Goal: Task Accomplishment & Management: Use online tool/utility

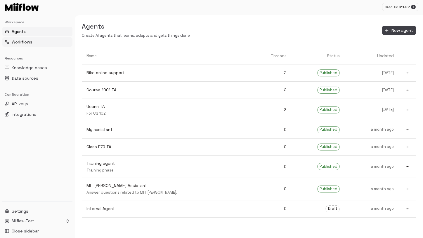
click at [19, 42] on span "Workflows" at bounding box center [22, 42] width 21 height 6
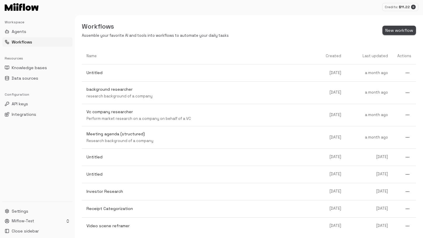
click at [395, 32] on span "New workflow" at bounding box center [399, 30] width 28 height 7
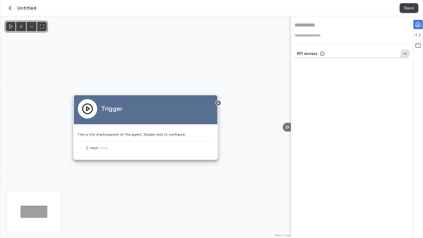
click at [408, 11] on span "Save" at bounding box center [409, 7] width 10 height 7
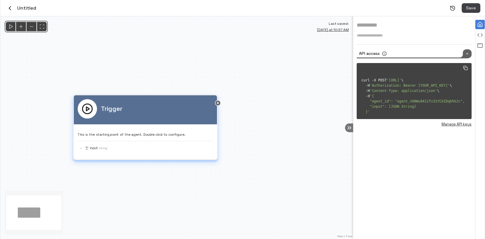
click at [141, 140] on div "This is the starting point of the agent. Double click to configure. input String" at bounding box center [145, 139] width 135 height 23
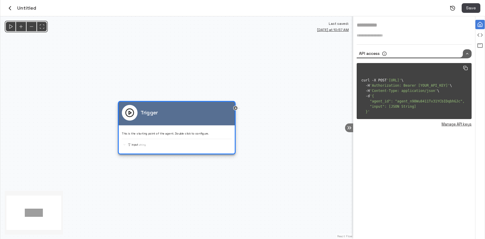
drag, startPoint x: 237, startPoint y: 108, endPoint x: 288, endPoint y: 93, distance: 53.4
click at [288, 93] on div "Trigger This is the starting point of the agent. Double click to configure. inp…" at bounding box center [176, 127] width 353 height 223
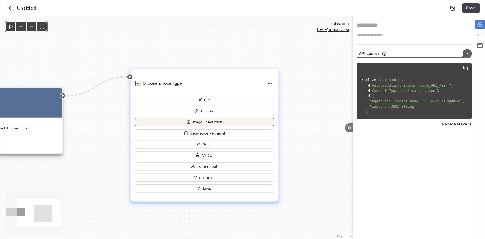
click at [205, 123] on button "Image Generation" at bounding box center [205, 122] width 140 height 8
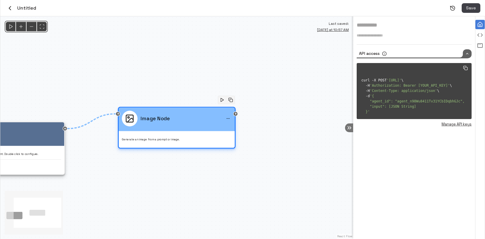
click at [212, 130] on div "Image Node" at bounding box center [177, 120] width 116 height 24
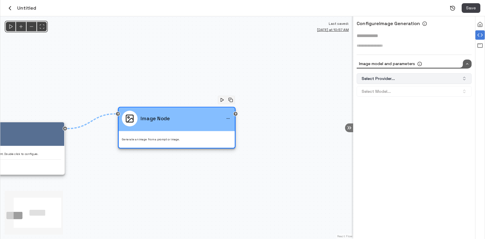
click at [383, 82] on button "Select Provider..." at bounding box center [414, 78] width 115 height 11
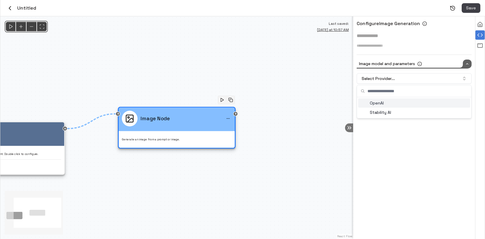
click at [395, 103] on div "OpenAI" at bounding box center [414, 102] width 112 height 9
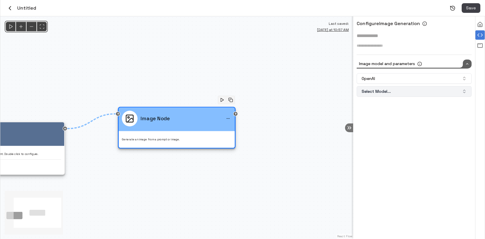
click at [401, 93] on button "Select Model..." at bounding box center [414, 91] width 115 height 11
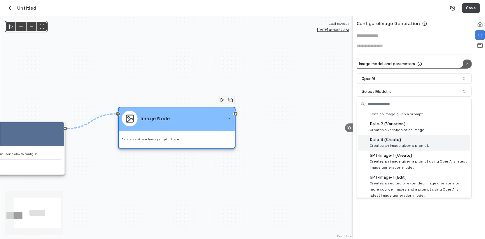
scroll to position [28, 0]
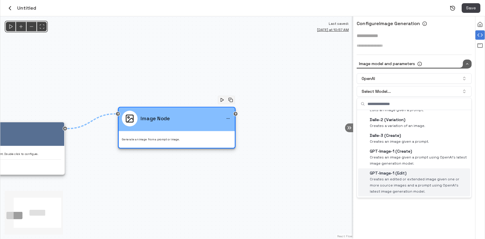
click at [408, 174] on p "GPT-Image-1 (Edit)" at bounding box center [419, 173] width 98 height 6
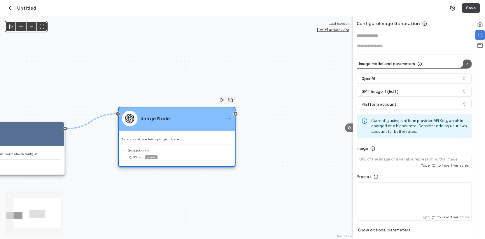
click at [393, 161] on p at bounding box center [415, 160] width 110 height 6
click at [39, 158] on div "This is the starting point of the agent. Double click to configure. input String" at bounding box center [6, 158] width 110 height 19
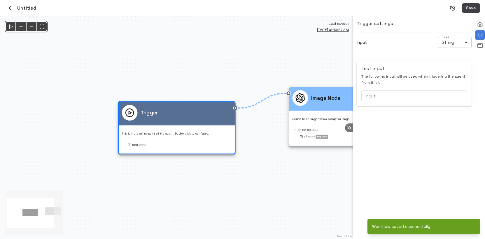
click at [422, 42] on body "Credits: $ 11.22 Workspace Agents Workflows Resources Knowledge bases Data sour…" at bounding box center [242, 119] width 485 height 239
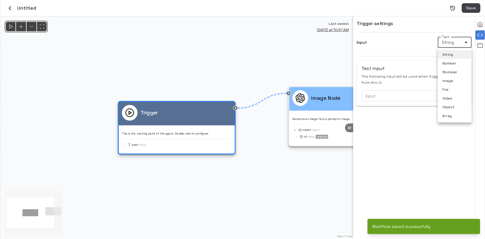
click at [422, 79] on li "Image" at bounding box center [455, 80] width 34 height 9
type input "*****"
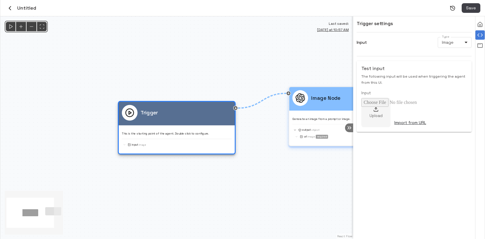
click at [322, 120] on p "Generate an image from a prompt or image." at bounding box center [348, 119] width 110 height 4
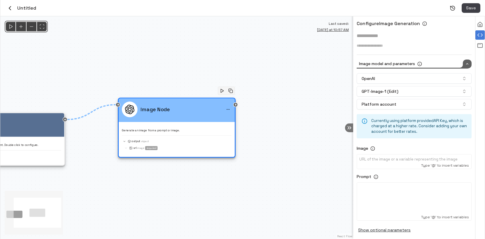
click at [406, 159] on p at bounding box center [415, 160] width 110 height 6
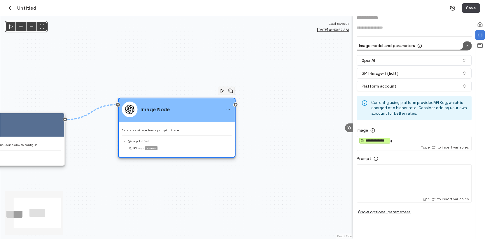
click at [401, 177] on div at bounding box center [415, 181] width 110 height 29
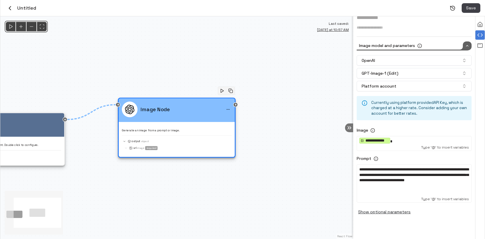
click at [384, 191] on div "**********" at bounding box center [415, 181] width 110 height 29
click at [397, 182] on span "**********" at bounding box center [414, 175] width 109 height 15
click at [30, 144] on p "This is the starting point of the agent. Double click to configure." at bounding box center [6, 145] width 110 height 4
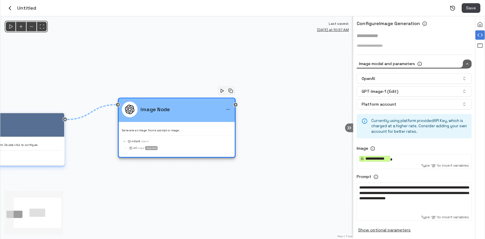
click at [30, 144] on p "This is the starting point of the agent. Double click to configure." at bounding box center [6, 145] width 110 height 4
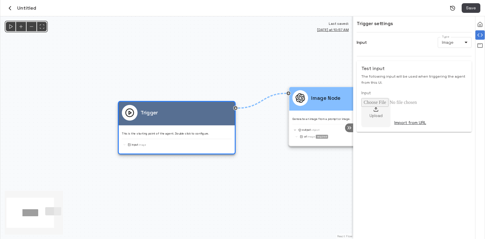
click at [380, 114] on p "Upload" at bounding box center [376, 116] width 13 height 6
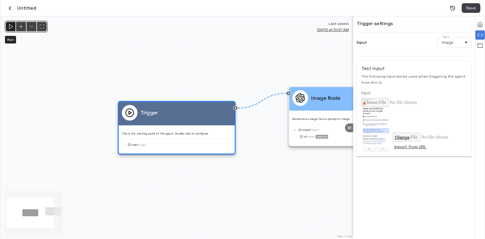
click at [11, 29] on icon "Run" at bounding box center [11, 27] width 6 height 6
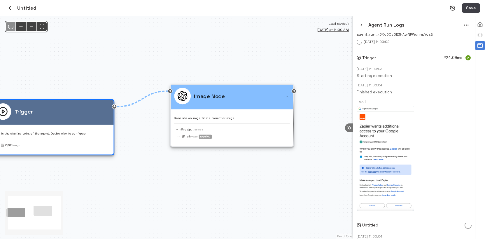
drag, startPoint x: 336, startPoint y: 72, endPoint x: 219, endPoint y: 70, distance: 116.8
click at [219, 70] on div "@keyframes flowAnimation { from { stroke-dashoffset: 36; } to { stroke-dashoffs…" at bounding box center [176, 127] width 353 height 223
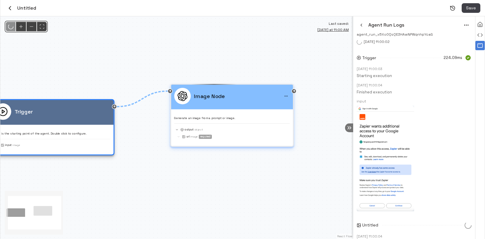
click at [252, 96] on div "Image Node" at bounding box center [232, 96] width 116 height 17
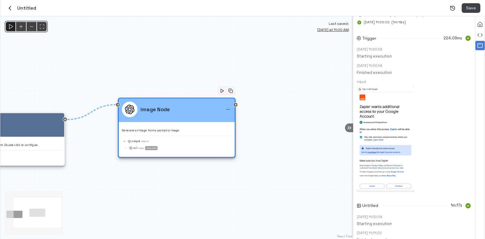
scroll to position [97, 0]
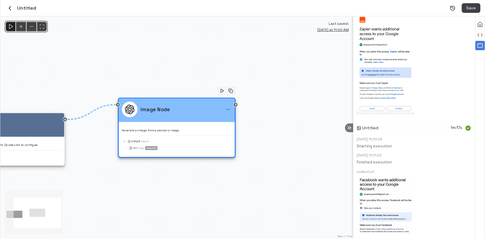
click at [388, 202] on img at bounding box center [385, 204] width 57 height 57
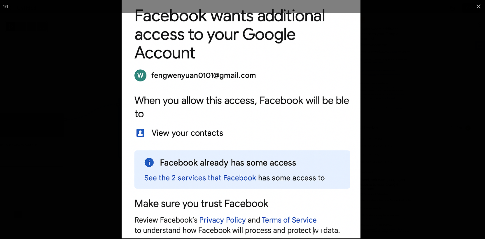
drag, startPoint x: 302, startPoint y: 190, endPoint x: 297, endPoint y: 189, distance: 4.4
click at [297, 189] on img at bounding box center [241, 118] width 239 height 239
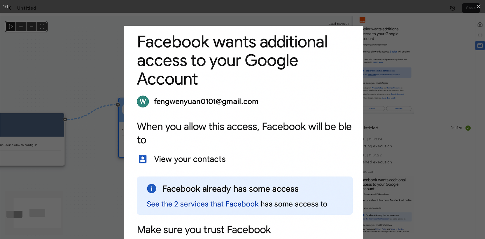
drag, startPoint x: 219, startPoint y: 118, endPoint x: 221, endPoint y: 173, distance: 55.2
click at [222, 174] on img at bounding box center [243, 145] width 239 height 239
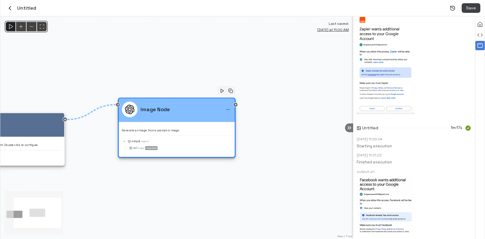
click at [385, 201] on img at bounding box center [385, 204] width 57 height 57
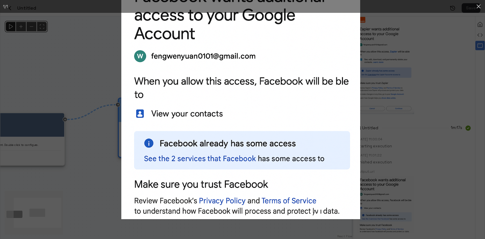
drag, startPoint x: 267, startPoint y: 136, endPoint x: 263, endPoint y: 100, distance: 36.1
click at [263, 100] on img at bounding box center [240, 99] width 239 height 239
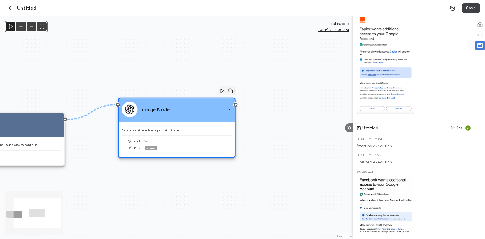
click at [389, 199] on img at bounding box center [385, 204] width 57 height 57
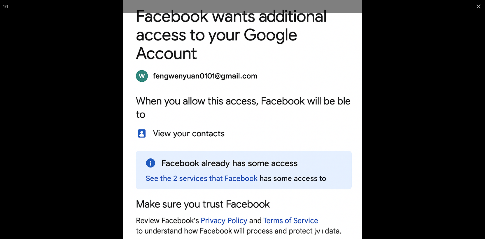
click at [374, 137] on div at bounding box center [365, 119] width 485 height 239
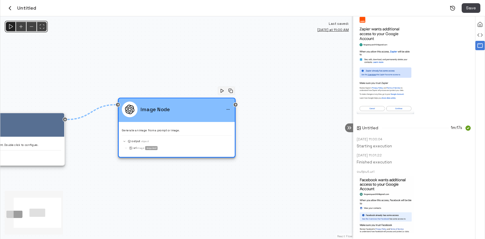
click at [422, 196] on div at bounding box center [414, 204] width 115 height 57
click at [395, 209] on img at bounding box center [385, 204] width 57 height 57
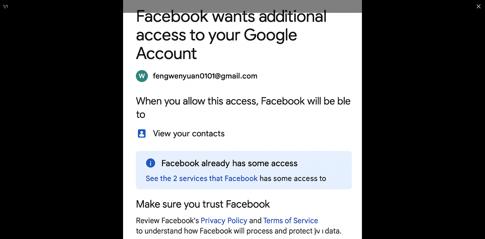
click at [402, 182] on div at bounding box center [365, 119] width 485 height 239
click at [71, 83] on div at bounding box center [242, 119] width 485 height 239
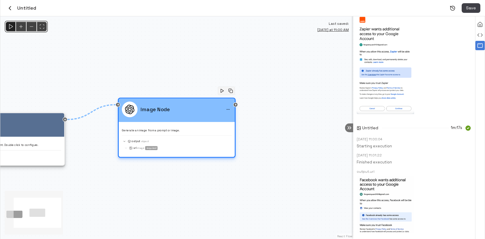
click at [201, 128] on div "Generate an image from a prompt or image. output Object url Image required" at bounding box center [177, 137] width 110 height 25
click at [190, 127] on div "Generate an image from a prompt or image. output Object url Image required" at bounding box center [177, 137] width 110 height 25
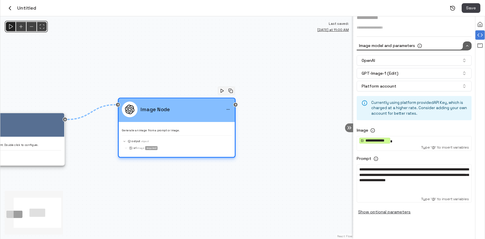
scroll to position [18, 0]
click at [384, 183] on p "**********" at bounding box center [415, 175] width 110 height 16
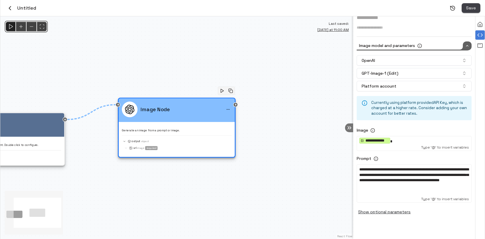
click at [422, 6] on span "Save" at bounding box center [471, 7] width 10 height 7
click at [10, 27] on polygon "Run" at bounding box center [11, 26] width 4 height 5
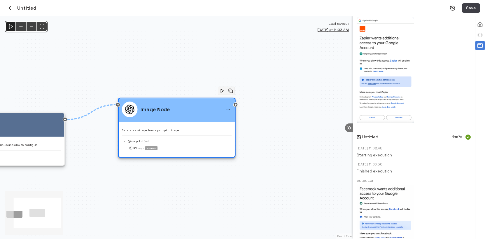
scroll to position [97, 0]
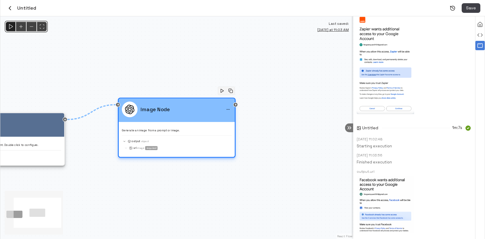
click at [199, 148] on div "url Image required" at bounding box center [177, 148] width 108 height 5
click at [194, 139] on div "output Object" at bounding box center [177, 141] width 110 height 5
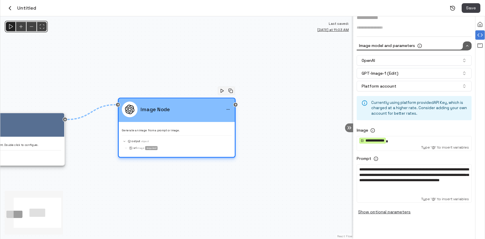
scroll to position [18, 0]
click at [422, 183] on p "**********" at bounding box center [415, 175] width 110 height 16
click at [421, 182] on span "**********" at bounding box center [414, 175] width 109 height 15
click at [381, 183] on p "**********" at bounding box center [415, 175] width 110 height 16
click at [371, 183] on p "**********" at bounding box center [415, 175] width 110 height 16
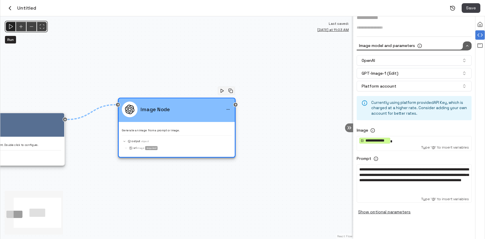
click at [11, 30] on div "Run" at bounding box center [10, 26] width 11 height 11
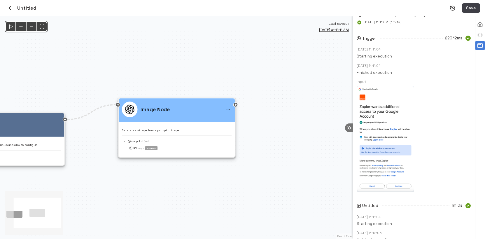
scroll to position [97, 0]
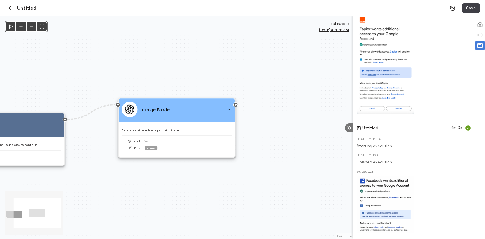
click at [389, 204] on img at bounding box center [385, 204] width 57 height 57
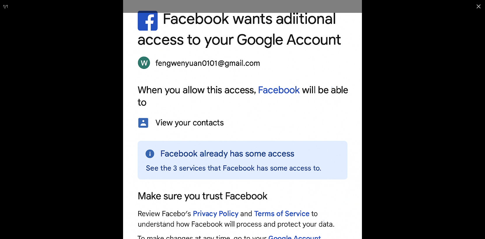
click at [409, 122] on div at bounding box center [365, 119] width 485 height 239
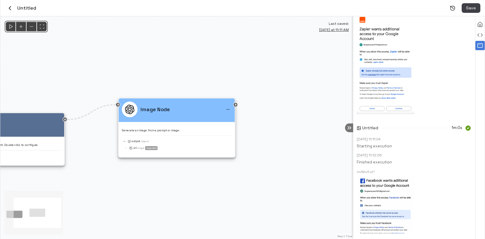
scroll to position [0, 0]
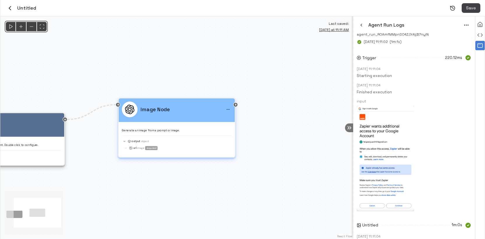
click at [216, 126] on div "Generate an image from a prompt or image. output Object url Image required" at bounding box center [177, 137] width 110 height 25
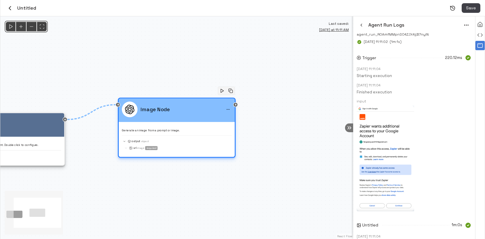
click at [214, 130] on p "Generate an image from a prompt or image." at bounding box center [177, 130] width 110 height 4
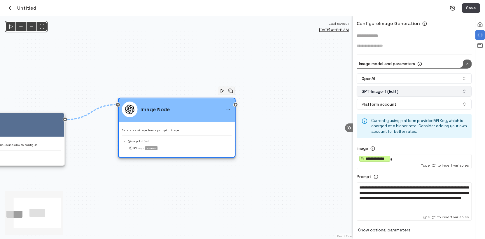
click at [415, 92] on button "GPT-Image-1 (Edit)" at bounding box center [414, 91] width 115 height 11
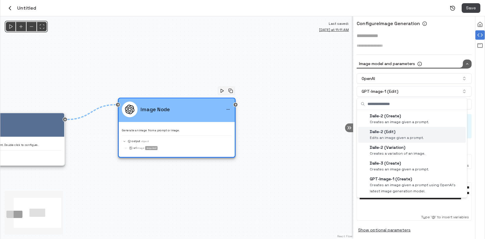
click at [382, 134] on p "Dalle-2 (Edit)" at bounding box center [397, 132] width 54 height 6
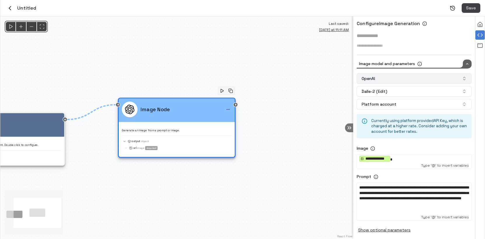
click at [419, 81] on button "OpenAI" at bounding box center [414, 78] width 115 height 11
click at [412, 106] on button "Platform account" at bounding box center [414, 104] width 115 height 11
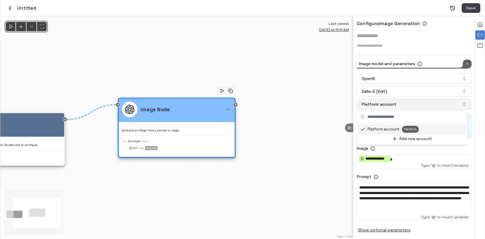
click at [412, 106] on button "Platform account" at bounding box center [414, 104] width 115 height 11
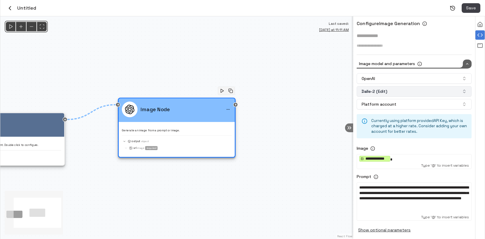
click at [416, 90] on button "Dalle-2 (Edit)" at bounding box center [414, 91] width 115 height 11
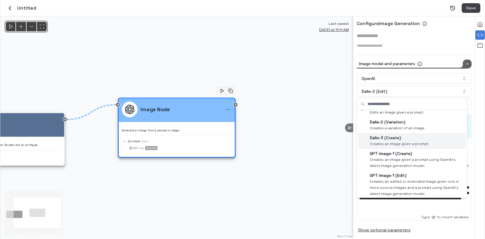
scroll to position [28, 0]
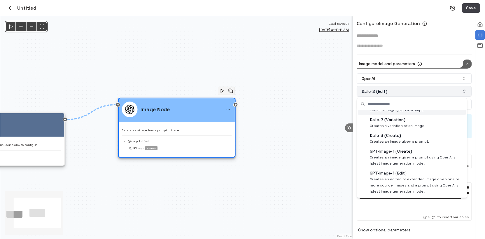
click at [421, 92] on button "Dalle-2 (Edit)" at bounding box center [414, 91] width 115 height 11
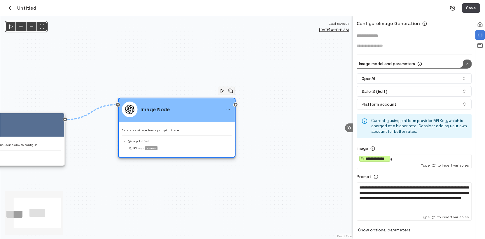
scroll to position [9, 0]
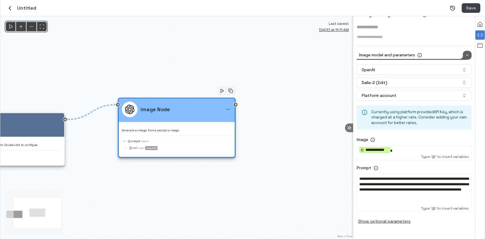
click at [385, 193] on p "**********" at bounding box center [415, 184] width 110 height 16
click at [12, 30] on div "Run" at bounding box center [10, 26] width 11 height 11
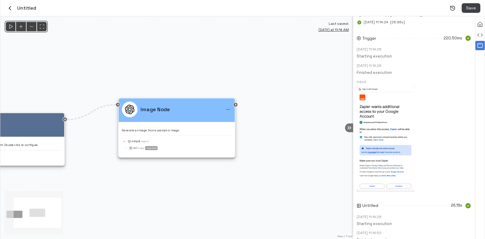
scroll to position [97, 0]
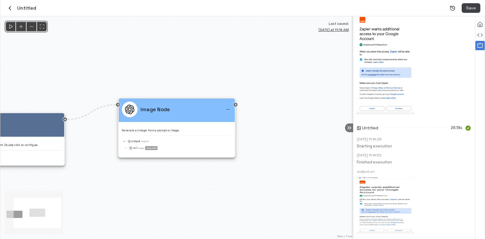
click at [387, 206] on img at bounding box center [385, 204] width 57 height 57
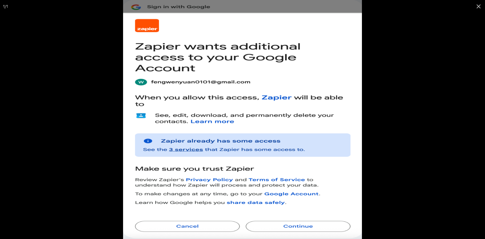
click at [422, 192] on div at bounding box center [365, 119] width 485 height 239
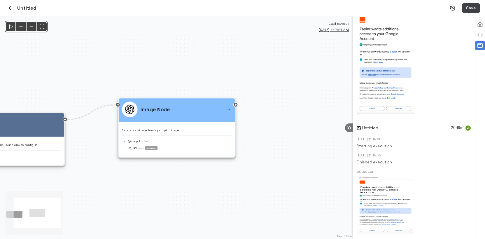
scroll to position [0, 0]
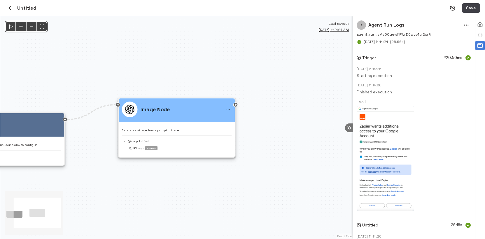
click at [361, 28] on button "button" at bounding box center [361, 24] width 9 height 9
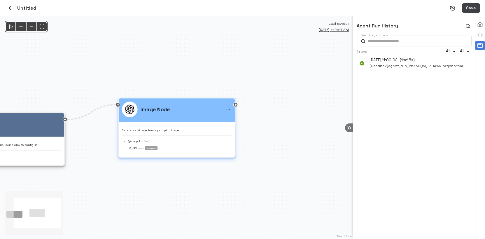
click at [192, 118] on div "Image Node" at bounding box center [177, 110] width 116 height 24
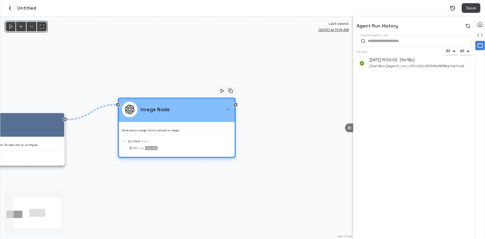
click at [192, 118] on div "Image Node" at bounding box center [177, 110] width 116 height 24
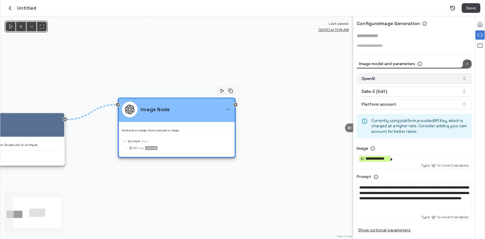
click at [406, 79] on button "OpenAI" at bounding box center [414, 78] width 115 height 11
click at [395, 111] on div "Stability AI" at bounding box center [412, 112] width 108 height 9
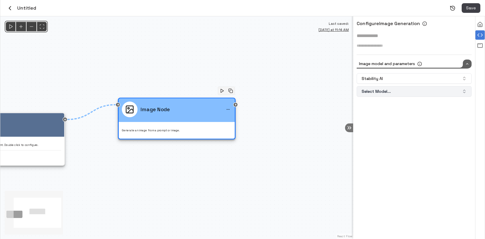
click at [404, 93] on button "Select Model..." at bounding box center [414, 91] width 115 height 11
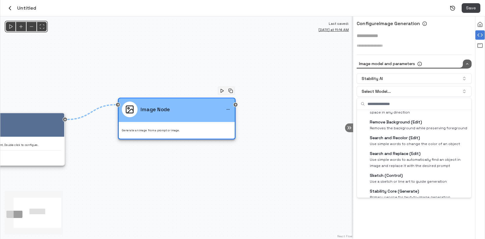
scroll to position [126, 0]
click at [398, 161] on span "Use simple words to automatically find an object in image and replace it with t…" at bounding box center [419, 162] width 98 height 12
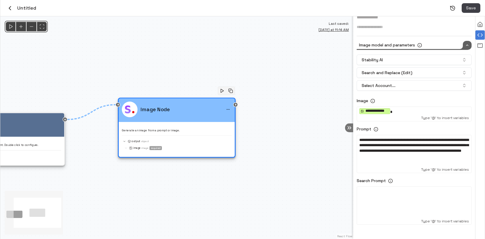
scroll to position [18, 0]
click at [378, 152] on span "**********" at bounding box center [414, 145] width 109 height 15
drag, startPoint x: 378, startPoint y: 151, endPoint x: 426, endPoint y: 146, distance: 48.2
click at [422, 146] on span "**********" at bounding box center [414, 145] width 109 height 15
drag, startPoint x: 416, startPoint y: 146, endPoint x: 436, endPoint y: 139, distance: 21.4
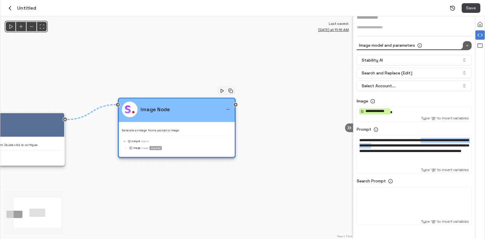
click at [422, 139] on span "**********" at bounding box center [414, 145] width 109 height 15
click at [409, 160] on div "**********" at bounding box center [415, 152] width 110 height 29
click at [422, 145] on span "**********" at bounding box center [414, 145] width 109 height 15
click at [405, 152] on span "**********" at bounding box center [414, 145] width 109 height 15
click at [11, 29] on icon "Run" at bounding box center [11, 27] width 6 height 6
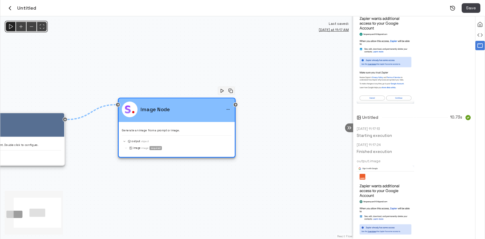
scroll to position [143, 0]
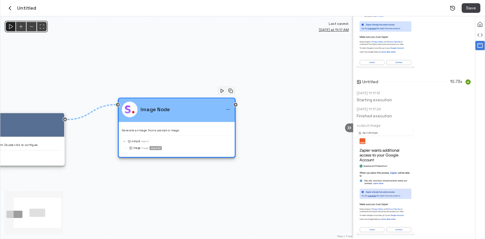
click at [393, 179] on img at bounding box center [385, 183] width 57 height 106
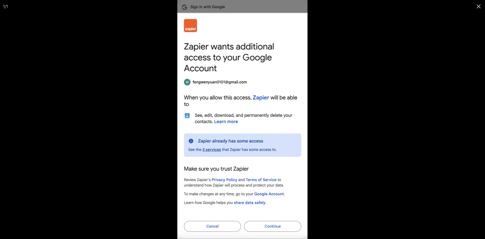
click at [344, 182] on div at bounding box center [419, 119] width 485 height 239
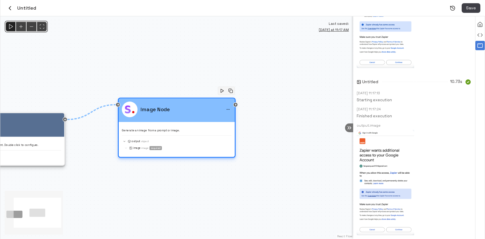
click at [201, 129] on p "Generate an image from a prompt or image." at bounding box center [177, 130] width 110 height 4
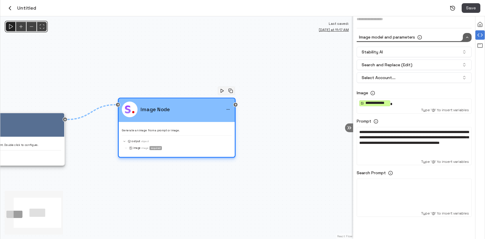
scroll to position [26, 0]
click at [387, 192] on div at bounding box center [415, 196] width 110 height 29
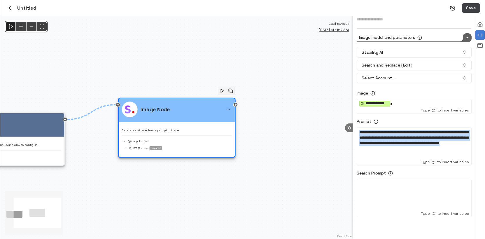
drag, startPoint x: 432, startPoint y: 148, endPoint x: 347, endPoint y: 135, distance: 86.0
click at [347, 135] on div "**********" at bounding box center [242, 127] width 485 height 223
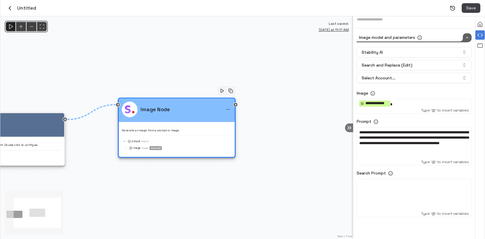
click at [396, 194] on div at bounding box center [415, 196] width 110 height 29
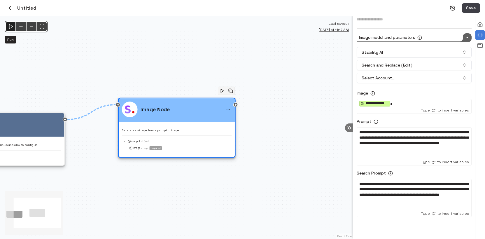
click at [12, 29] on icon "Run" at bounding box center [11, 27] width 6 height 6
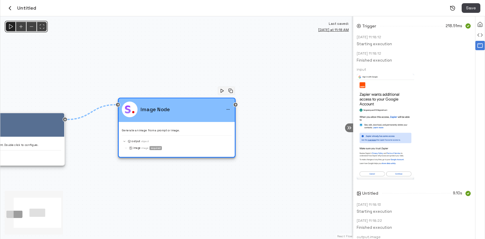
scroll to position [143, 0]
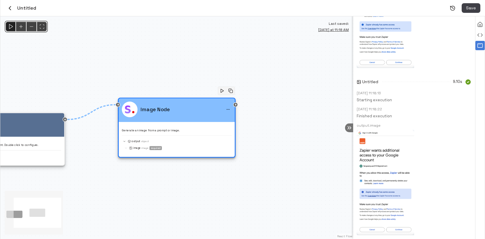
click at [382, 183] on img at bounding box center [385, 183] width 57 height 106
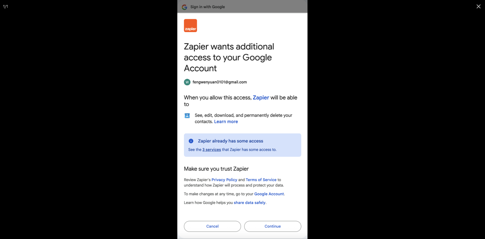
click at [332, 177] on div at bounding box center [419, 119] width 485 height 239
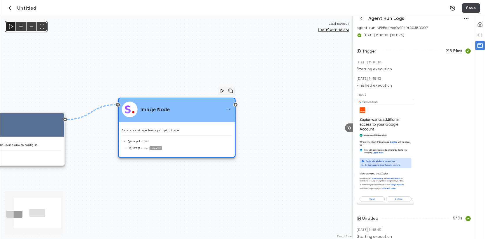
scroll to position [0, 0]
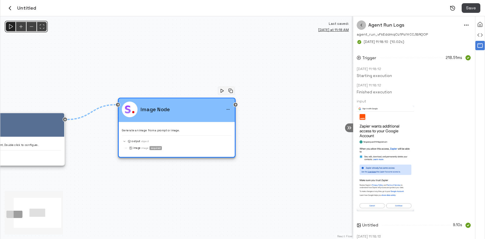
click at [362, 28] on button "button" at bounding box center [361, 24] width 9 height 9
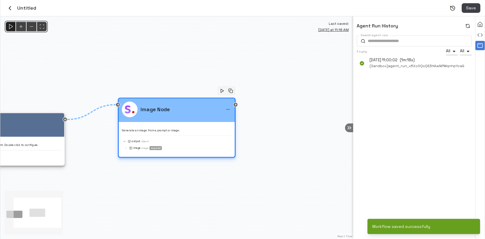
click at [163, 134] on div "Generate an image from a prompt or image. output Object image Image required" at bounding box center [177, 137] width 110 height 25
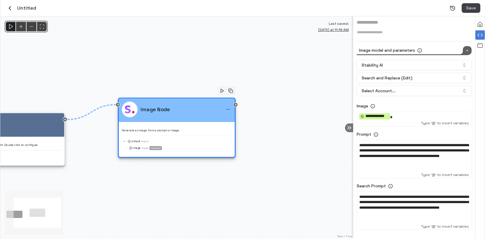
scroll to position [27, 0]
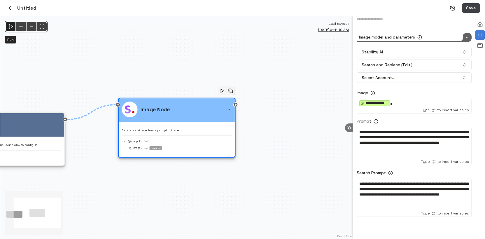
click at [12, 28] on icon "Run" at bounding box center [11, 27] width 6 height 6
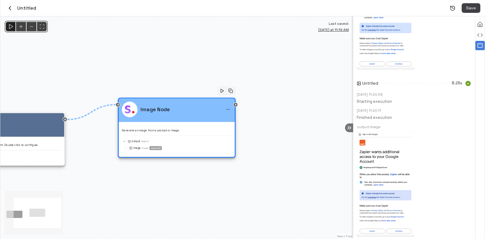
scroll to position [143, 0]
click at [394, 174] on img at bounding box center [385, 183] width 57 height 106
